Goal: Navigation & Orientation: Find specific page/section

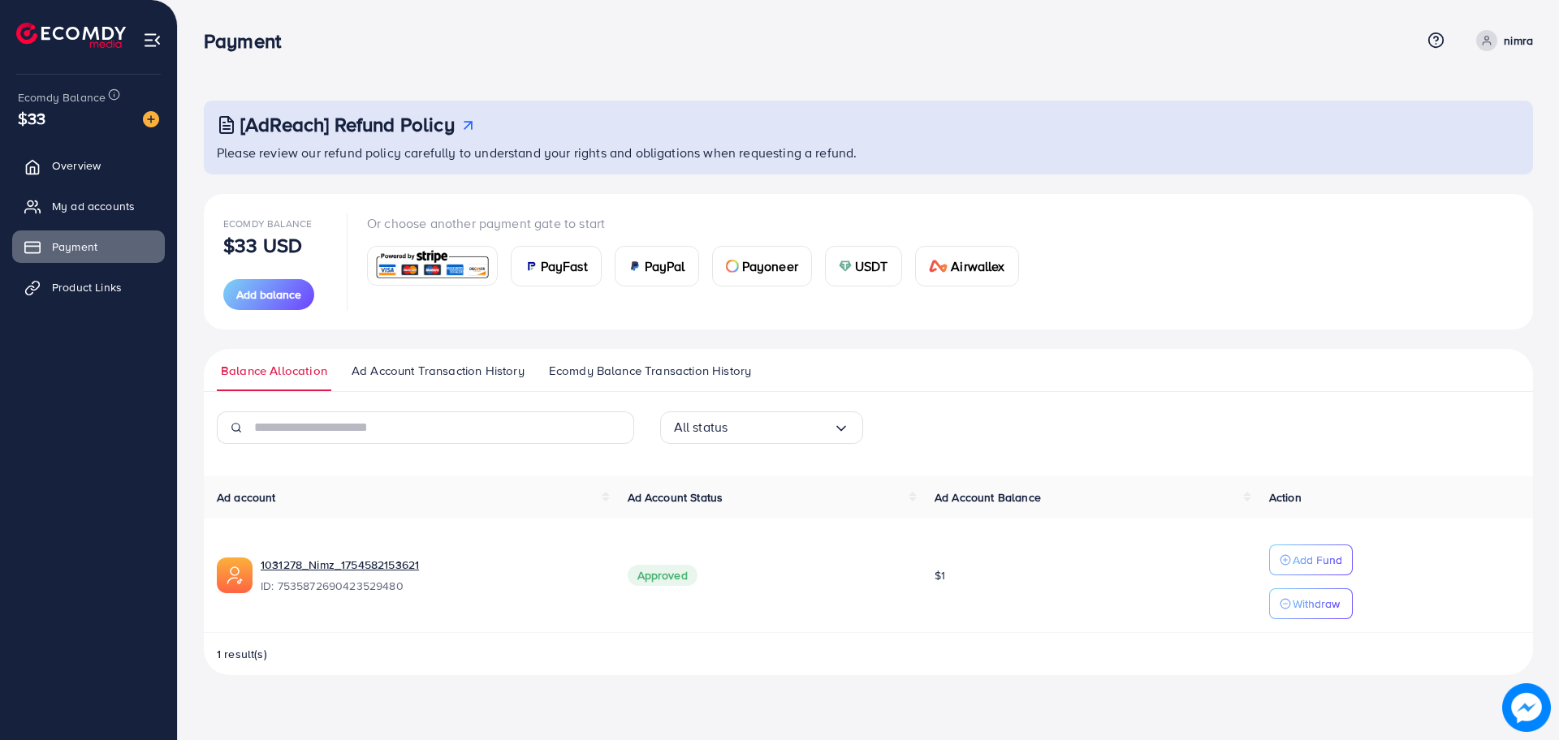
click at [639, 374] on span "Ecomdy Balance Transaction History" at bounding box center [650, 371] width 202 height 18
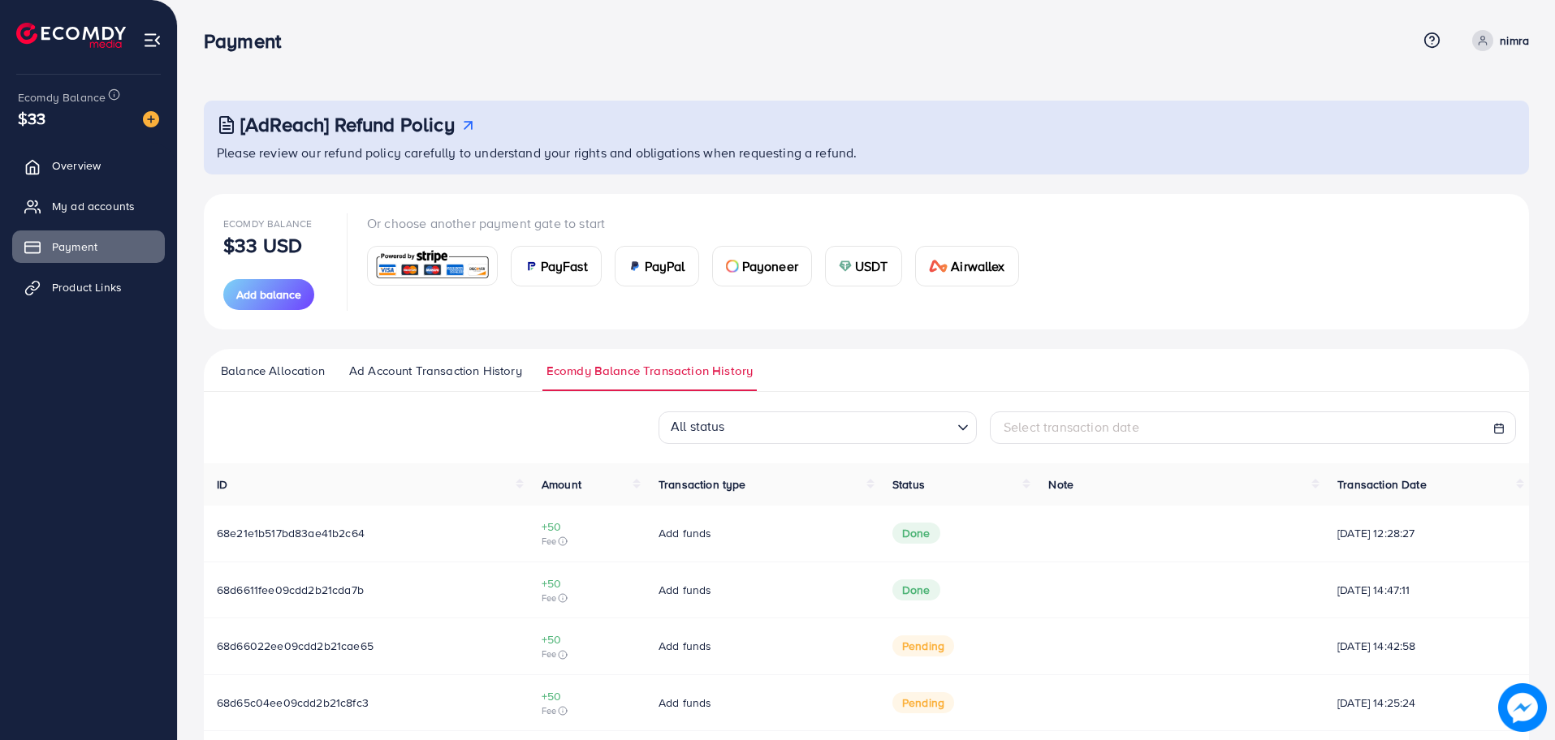
click at [396, 373] on span "Ad Account Transaction History" at bounding box center [435, 371] width 173 height 18
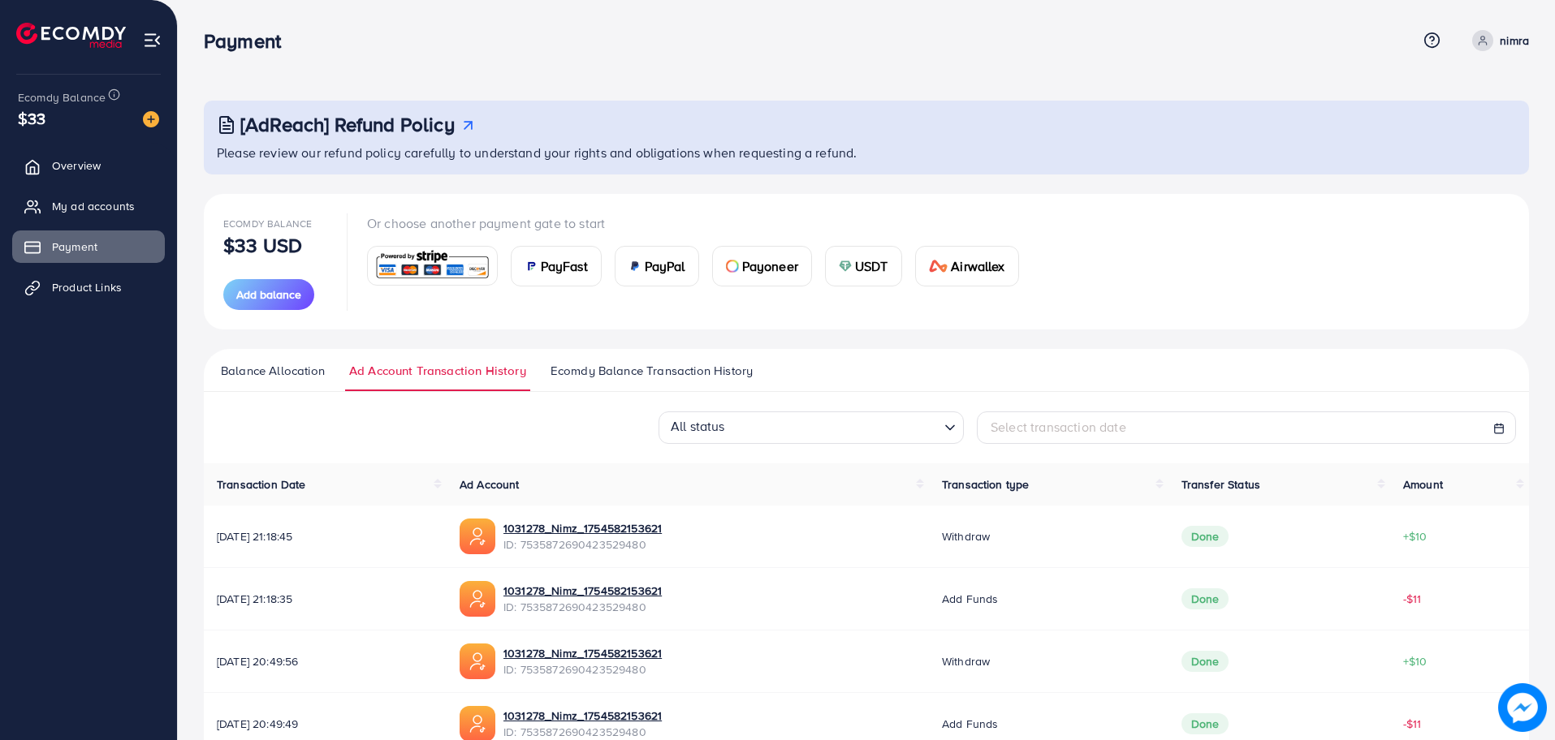
click at [237, 373] on span "Balance Allocation" at bounding box center [273, 371] width 104 height 18
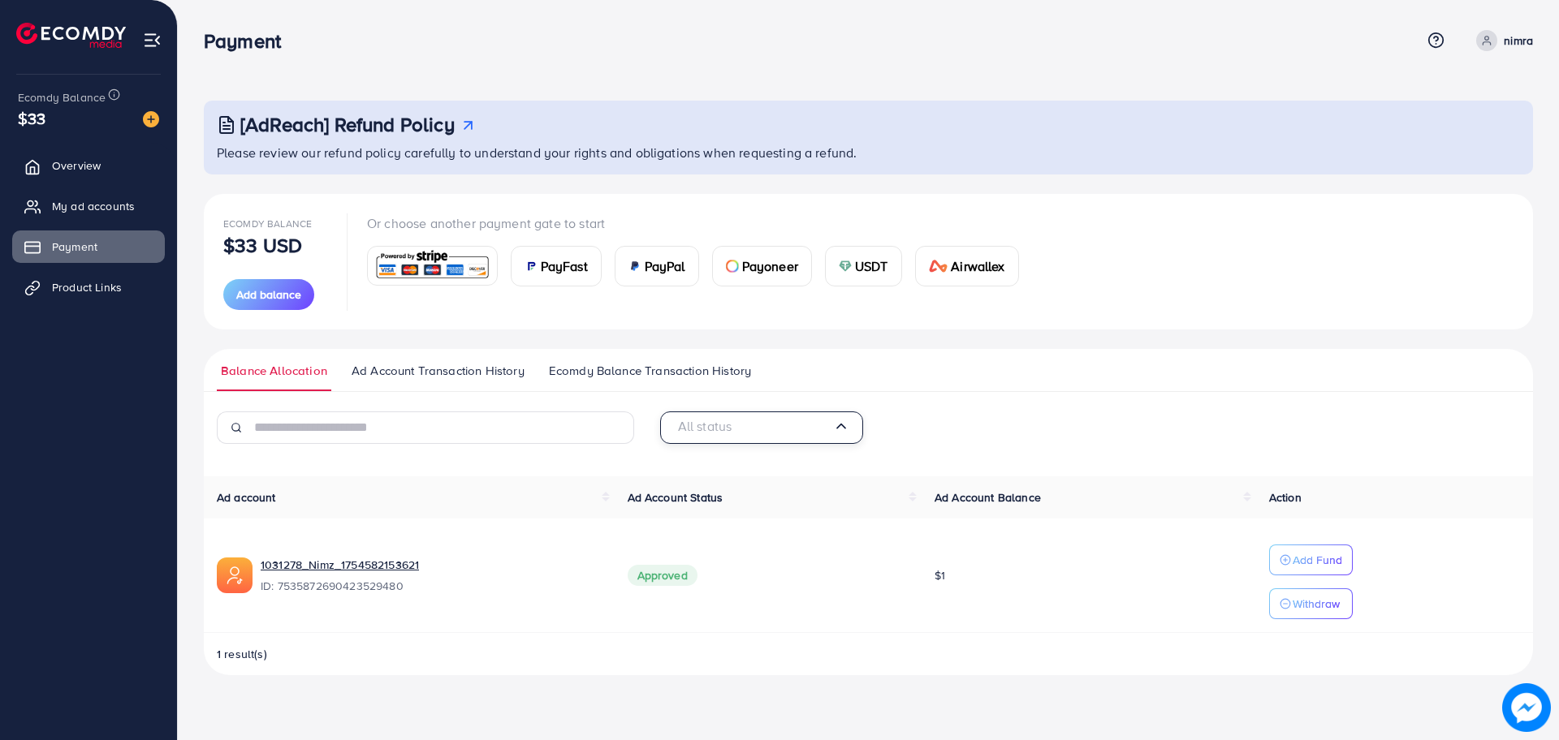
click at [760, 435] on input "Search for option" at bounding box center [753, 427] width 159 height 25
click at [1197, 270] on div "Ecomdy Balance $33 USD Add balance Or choose another payment gate to start PayF…" at bounding box center [868, 262] width 1290 height 97
click at [72, 298] on link "Product Links" at bounding box center [88, 287] width 153 height 32
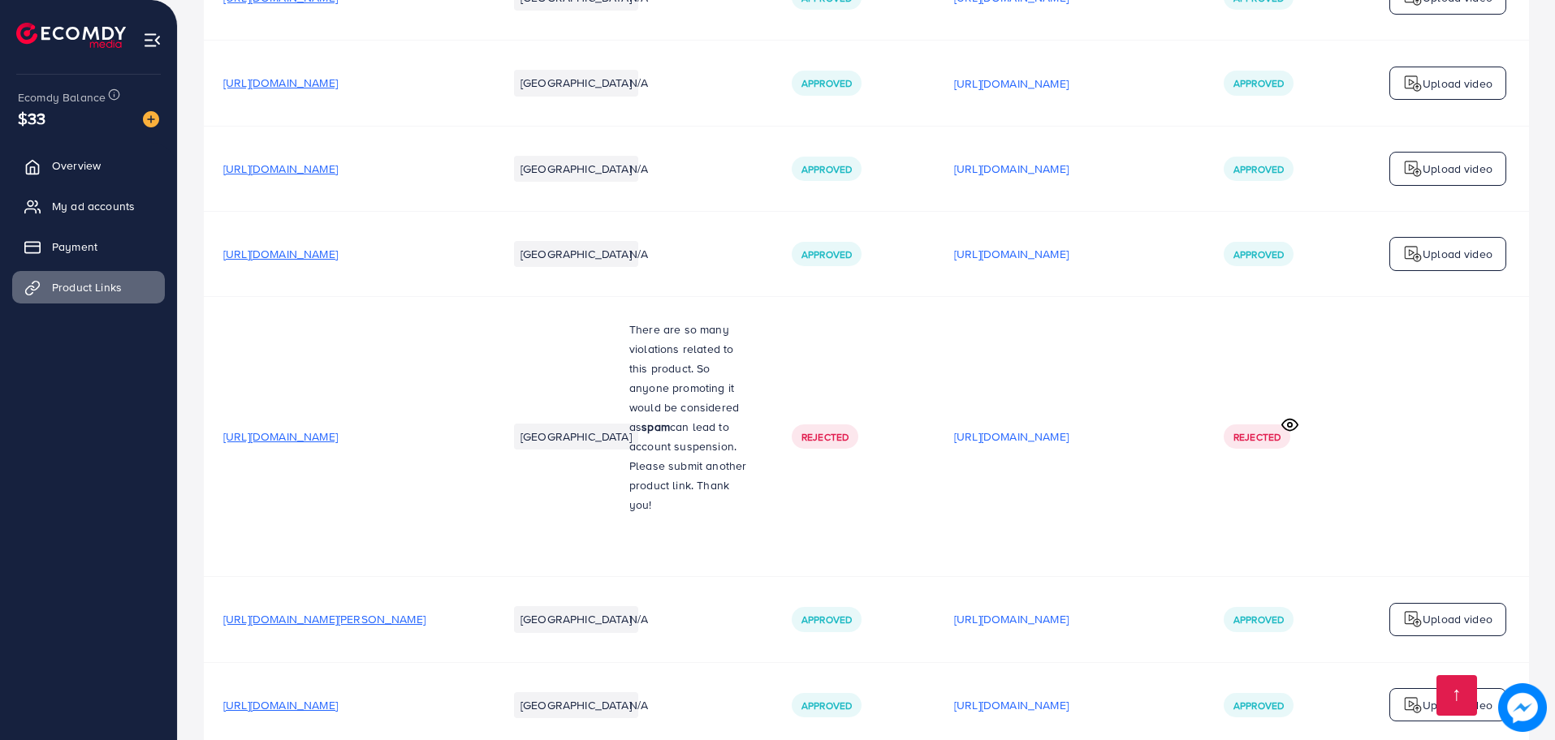
scroll to position [2978, 0]
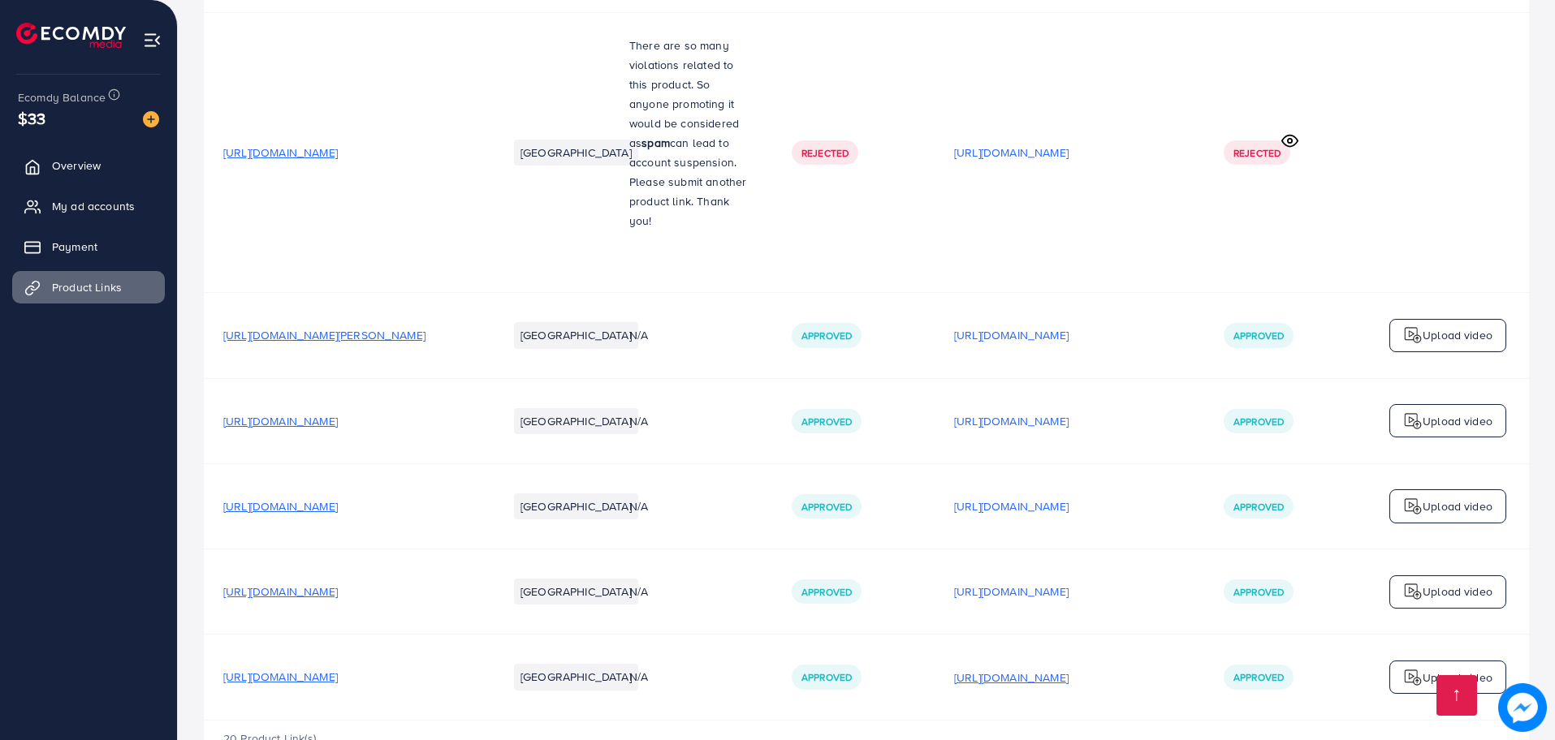
click at [1068, 668] on p "[URL][DOMAIN_NAME]" at bounding box center [1011, 677] width 114 height 19
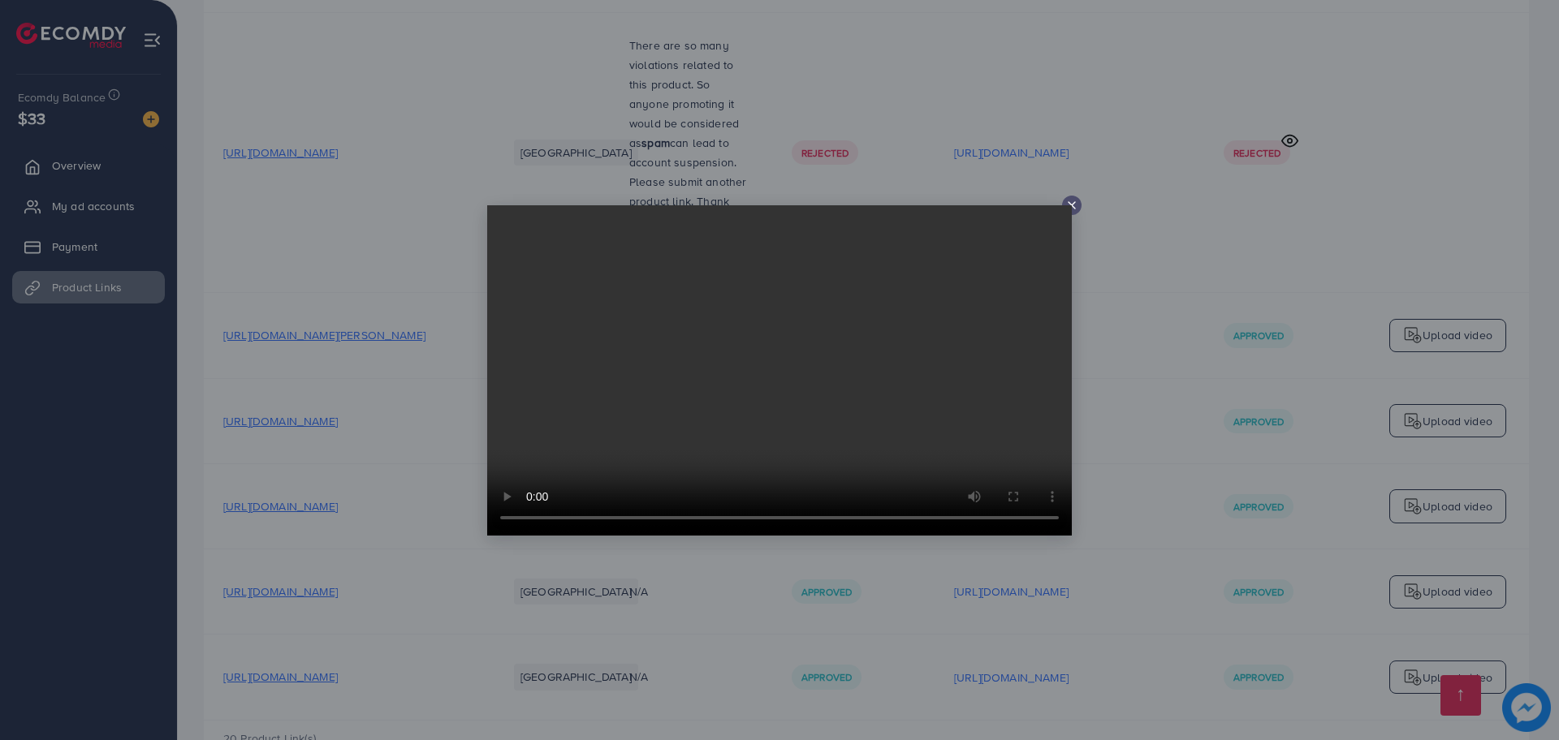
click at [1072, 204] on line at bounding box center [1071, 205] width 6 height 6
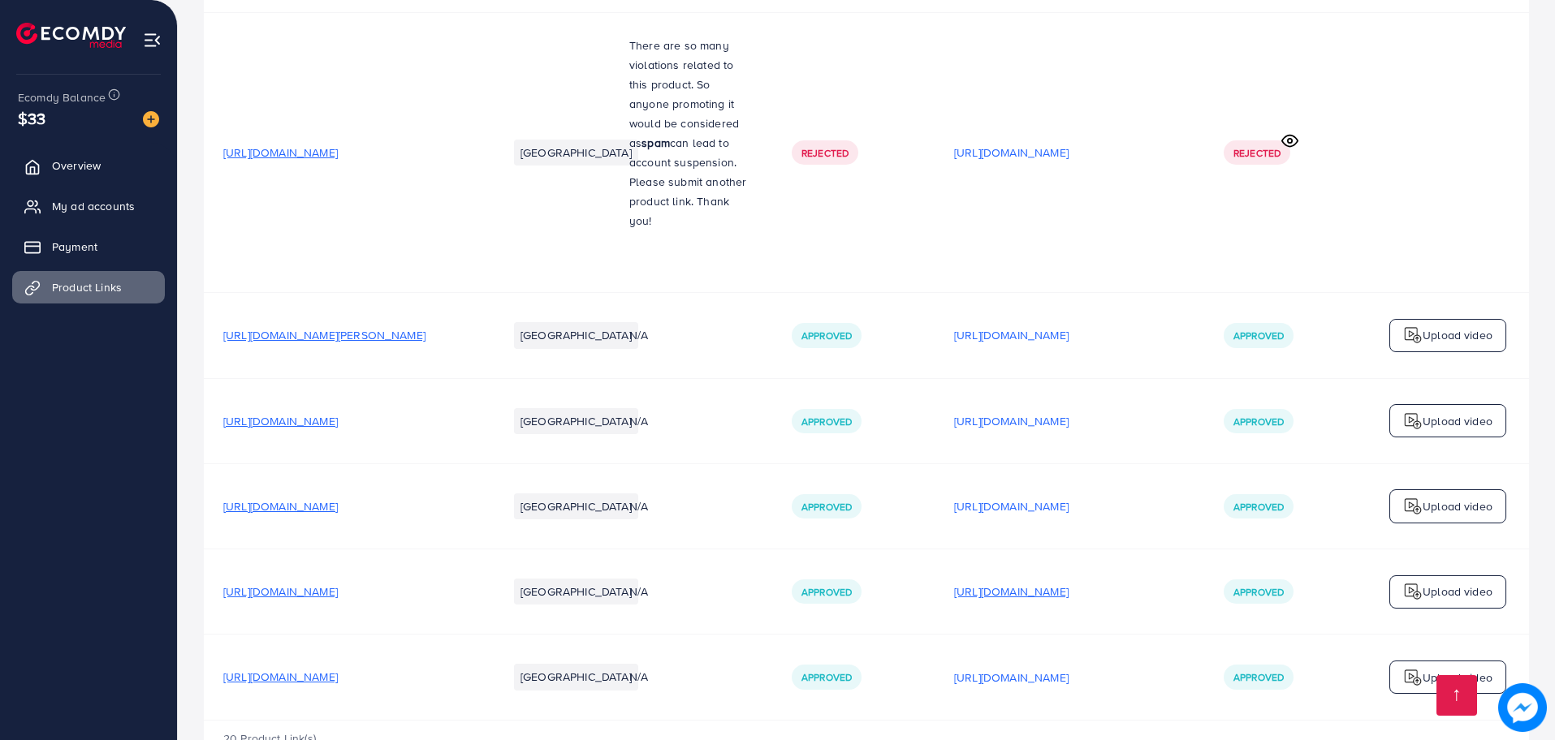
click at [1002, 582] on p "[URL][DOMAIN_NAME]" at bounding box center [1011, 591] width 114 height 19
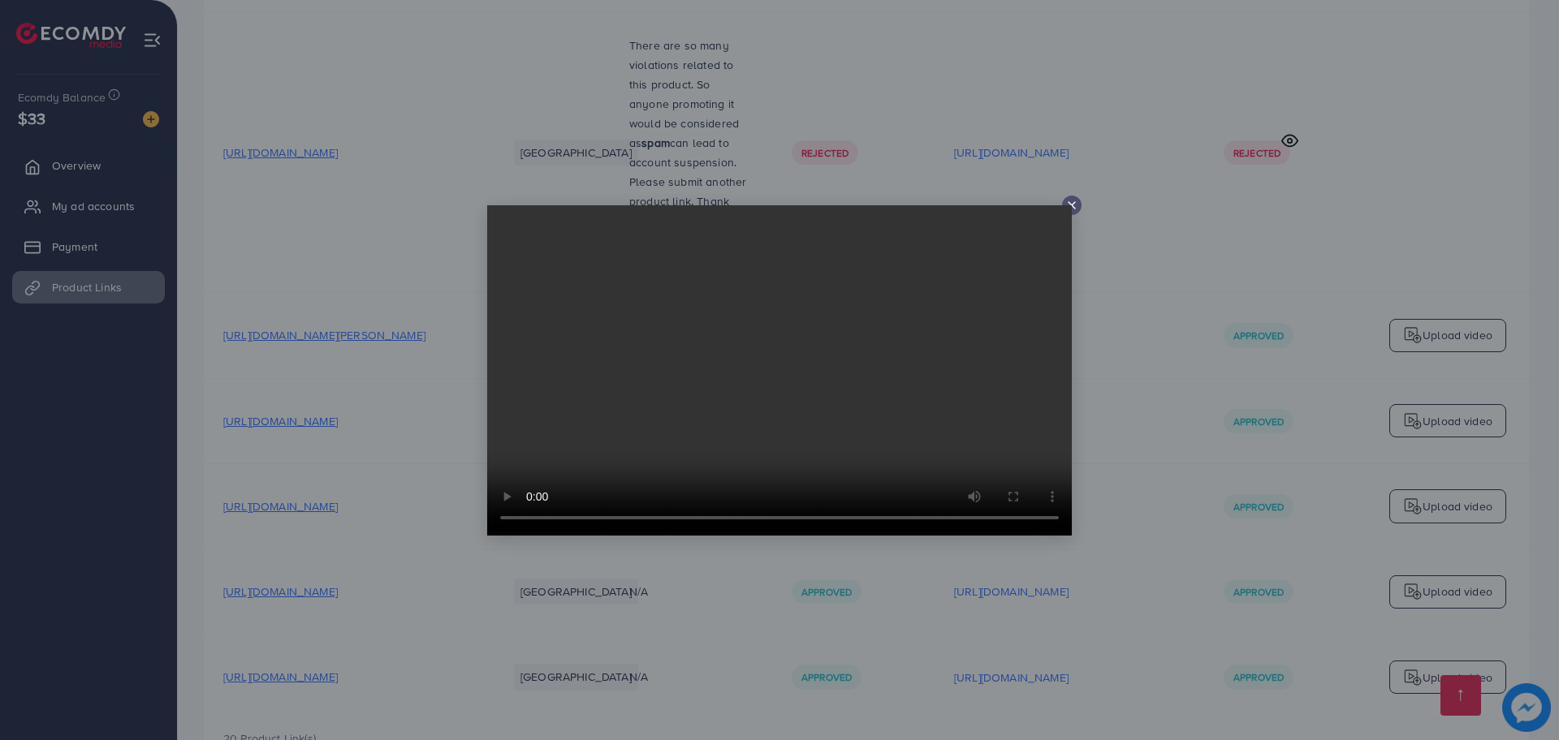
click at [1063, 204] on div at bounding box center [1071, 205] width 19 height 19
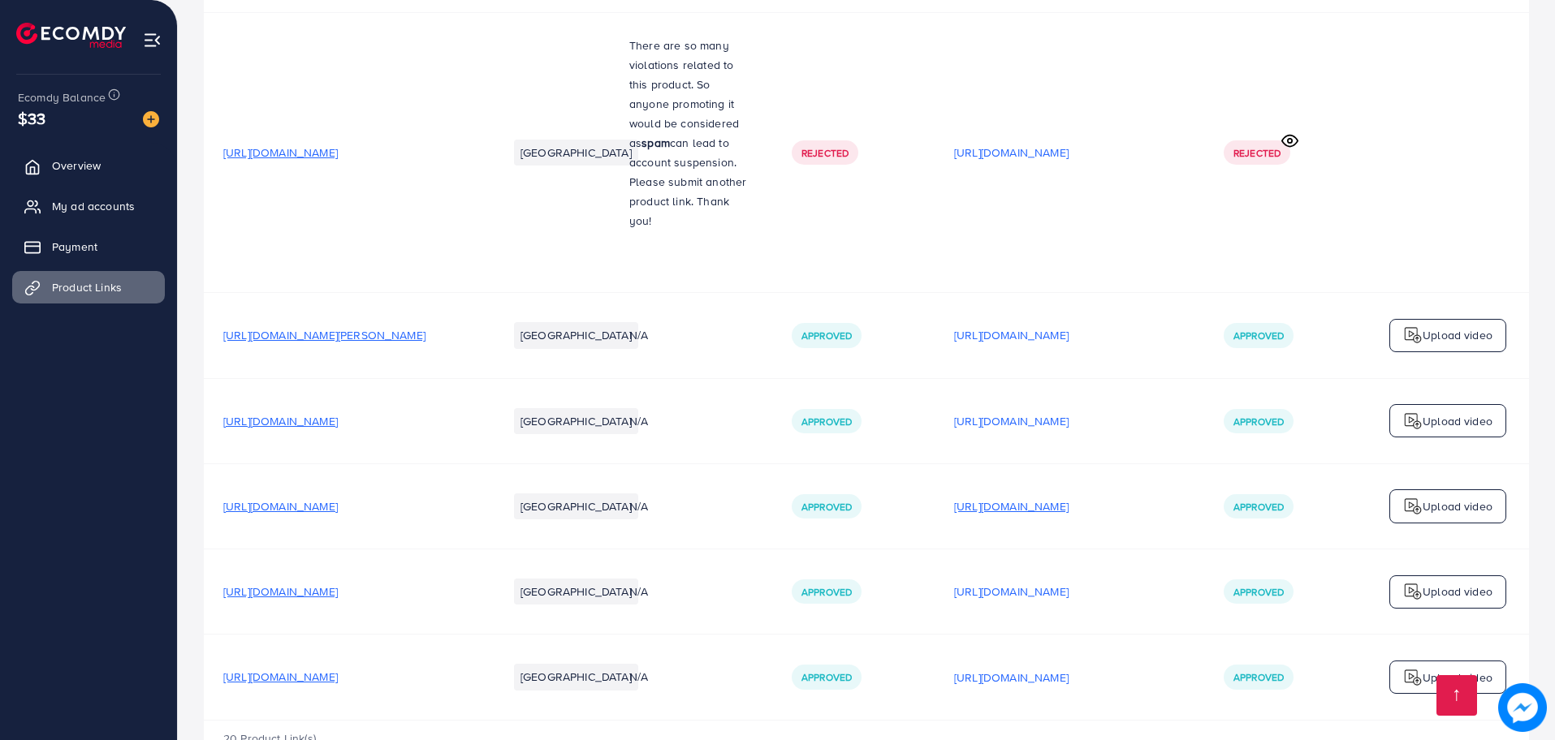
click at [1003, 497] on p "[URL][DOMAIN_NAME]" at bounding box center [1011, 506] width 114 height 19
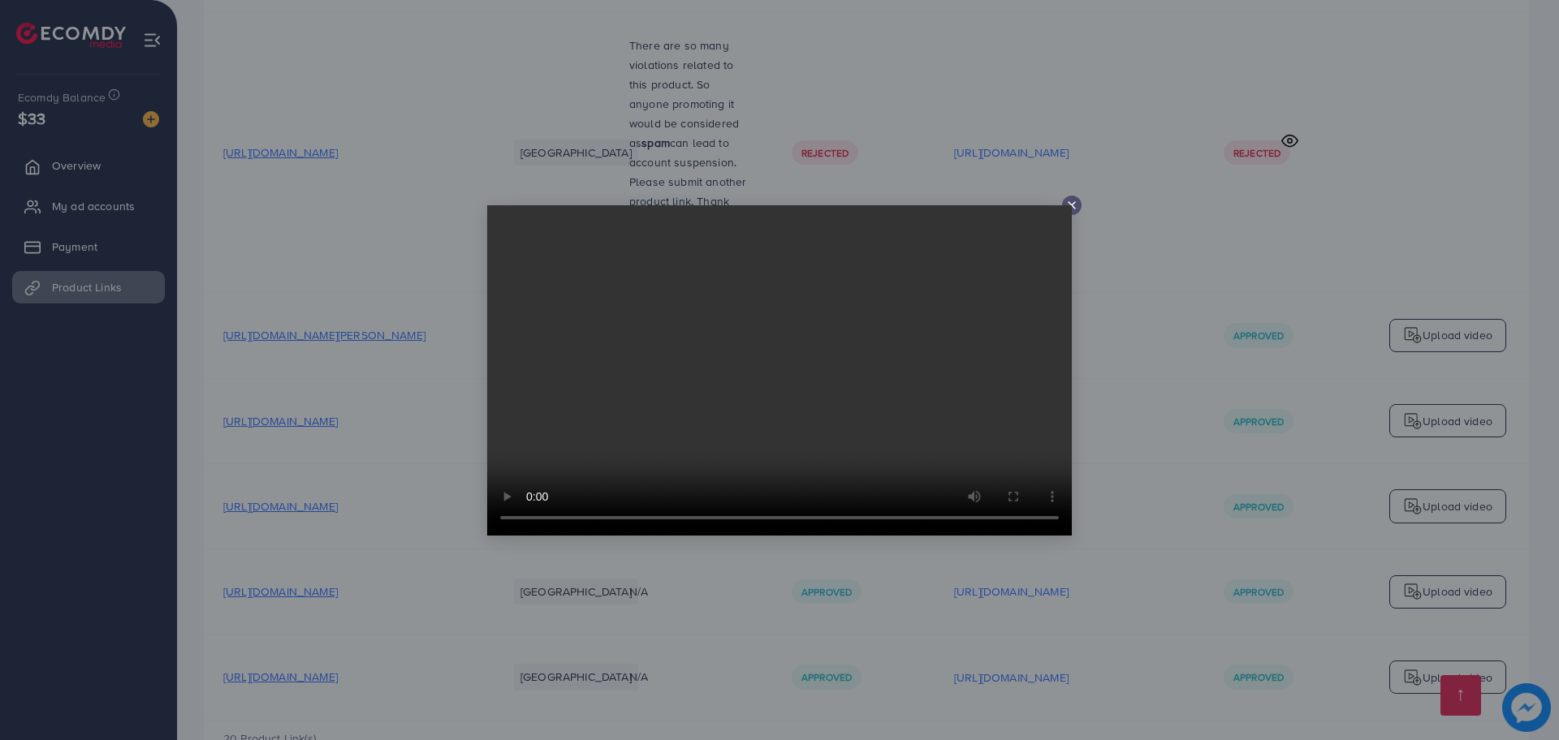
click at [1073, 208] on icon at bounding box center [1071, 205] width 13 height 13
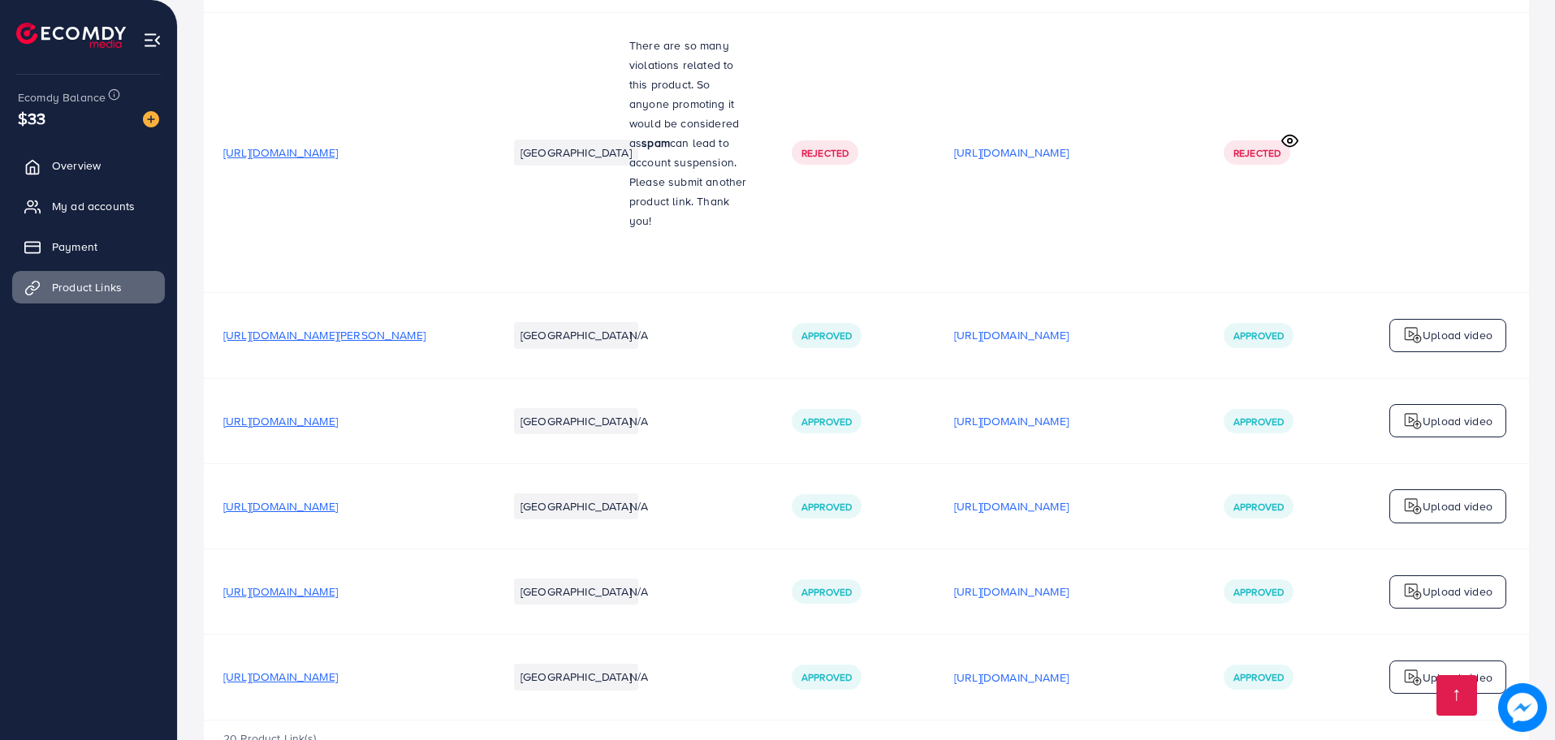
click at [1042, 380] on td "[URL][DOMAIN_NAME]" at bounding box center [1069, 420] width 270 height 85
click at [1044, 412] on p "[URL][DOMAIN_NAME]" at bounding box center [1011, 421] width 114 height 19
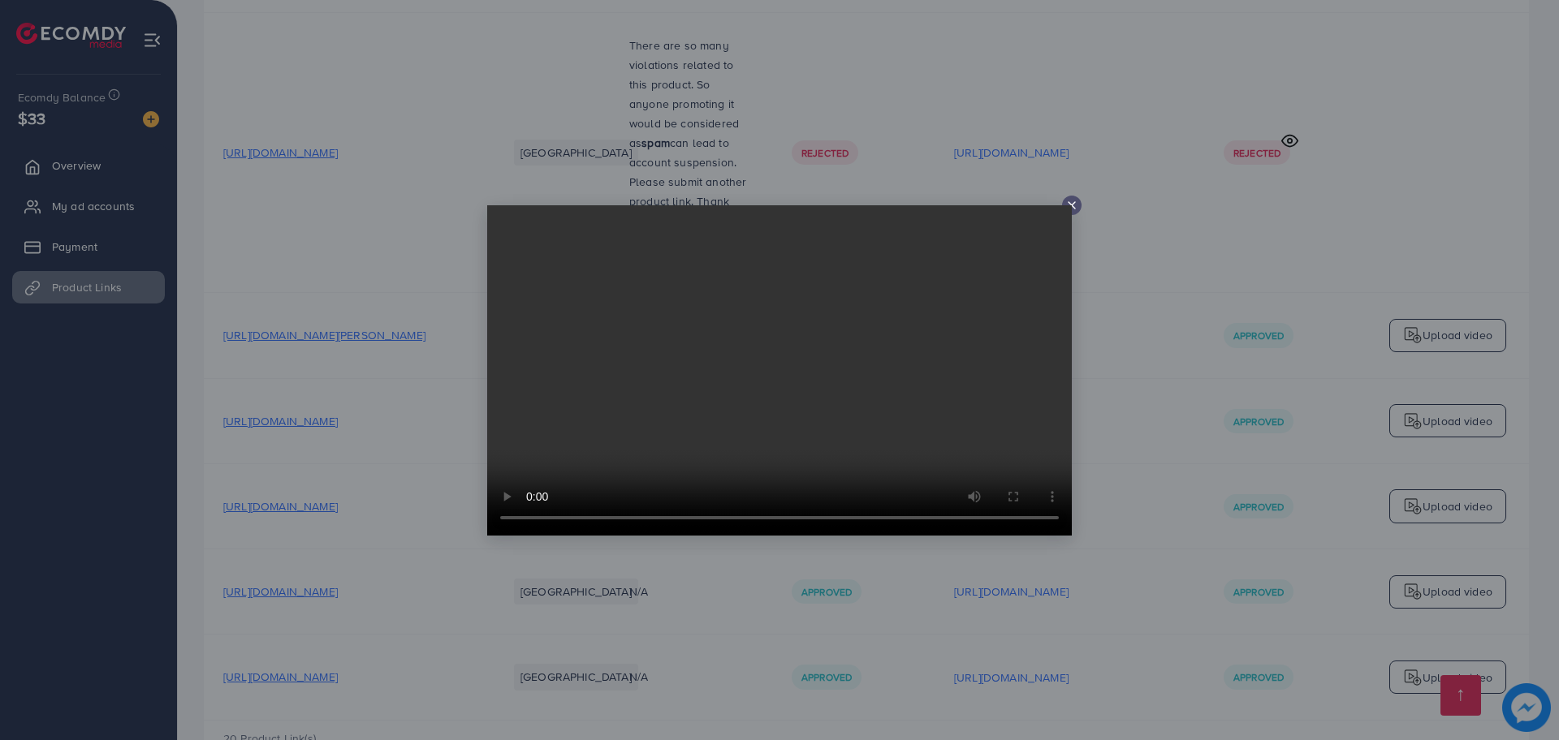
click at [1073, 202] on icon at bounding box center [1071, 205] width 13 height 13
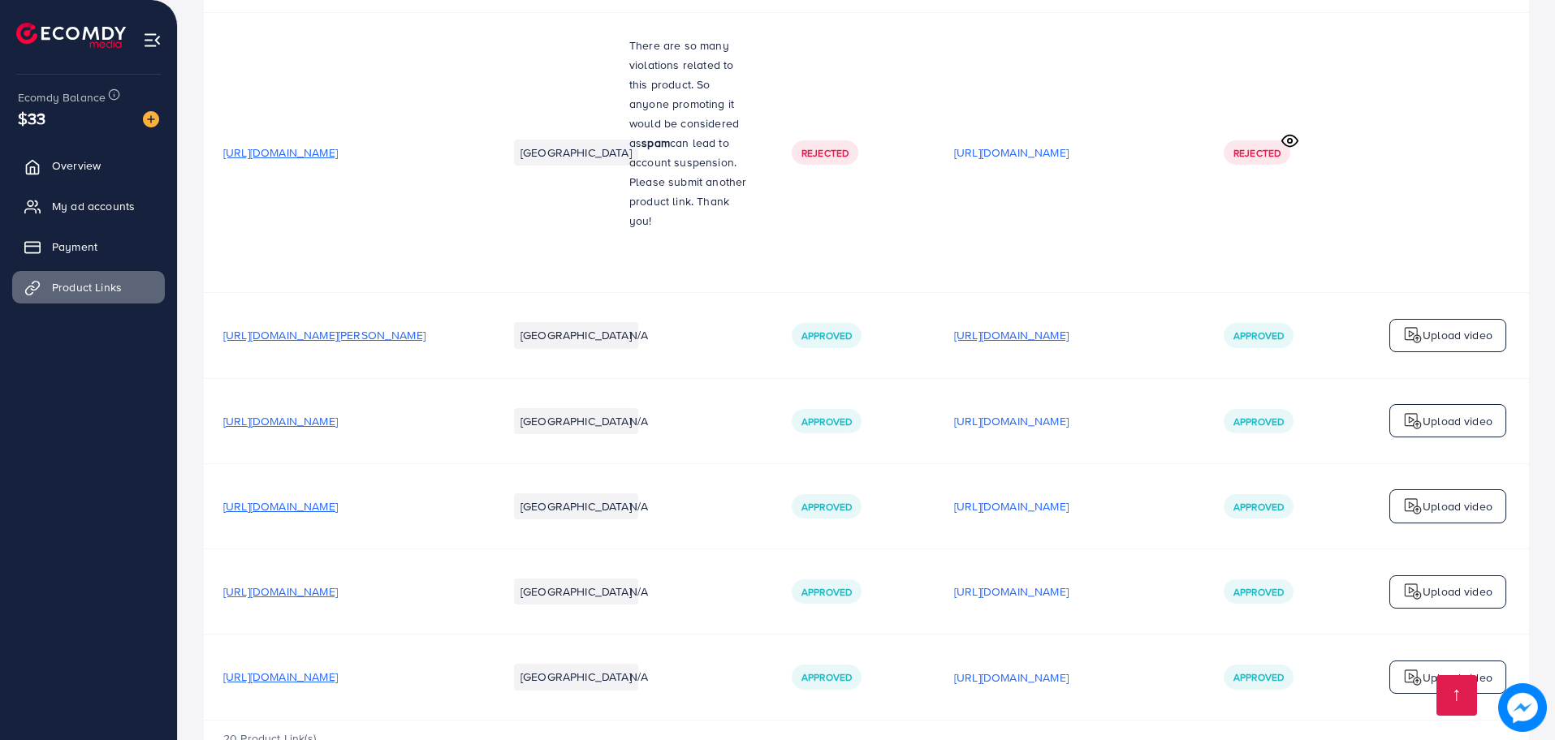
click at [1037, 326] on p "[URL][DOMAIN_NAME]" at bounding box center [1011, 335] width 114 height 19
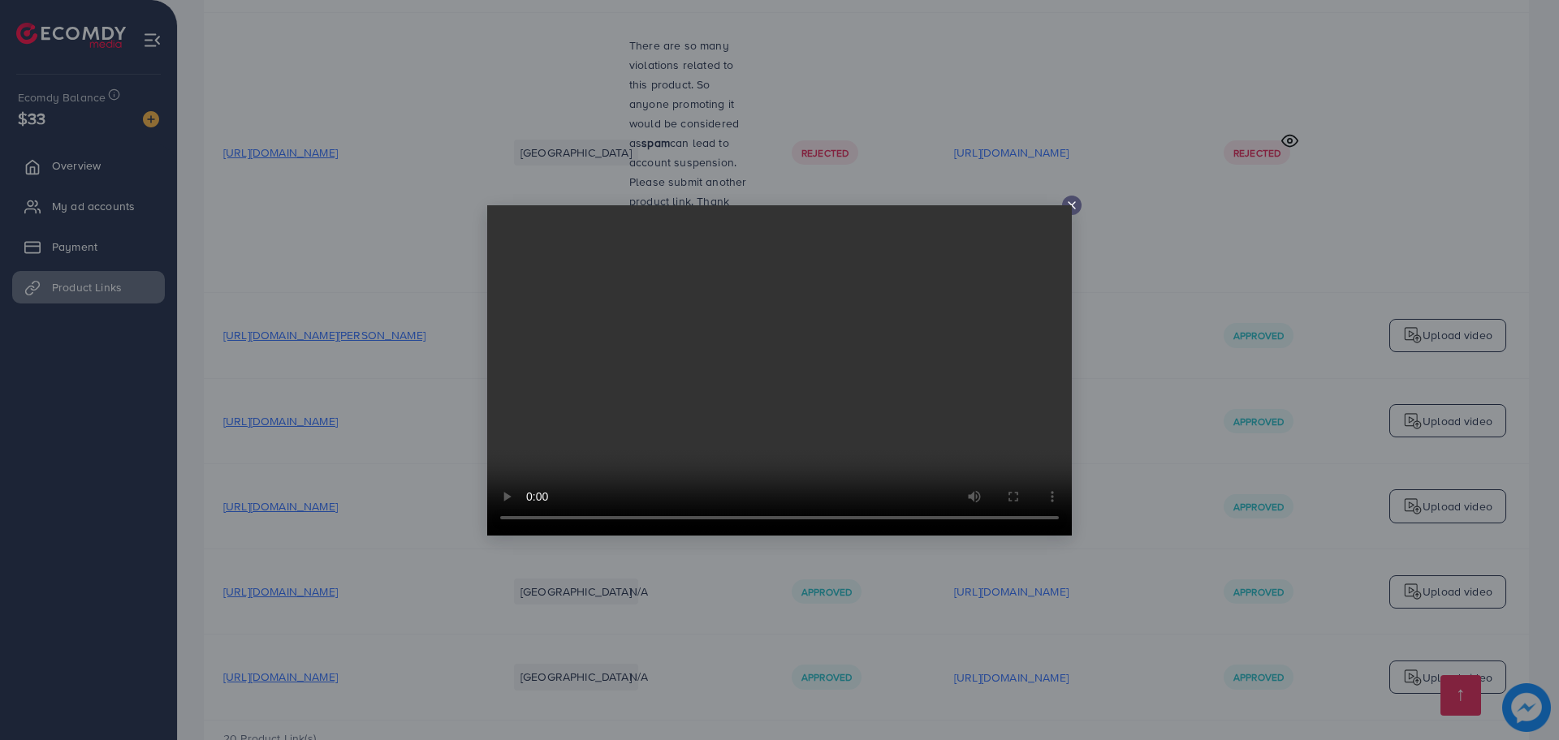
click at [1072, 208] on icon at bounding box center [1071, 205] width 13 height 13
